Goal: Task Accomplishment & Management: Manage account settings

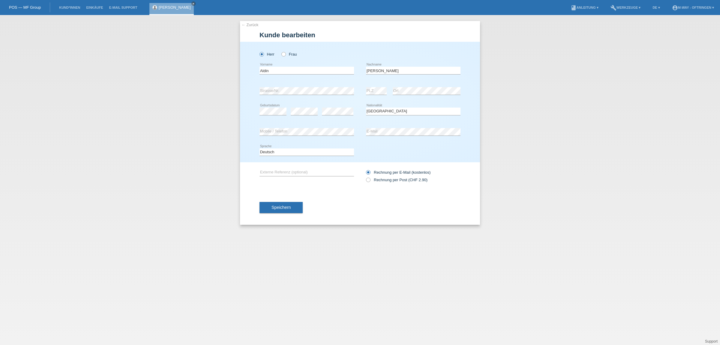
select select "CH"
click at [275, 203] on button "Speichern" at bounding box center [281, 206] width 43 height 11
select select "CH"
click at [297, 206] on button "Speichern" at bounding box center [281, 206] width 43 height 11
